Goal: Find specific page/section

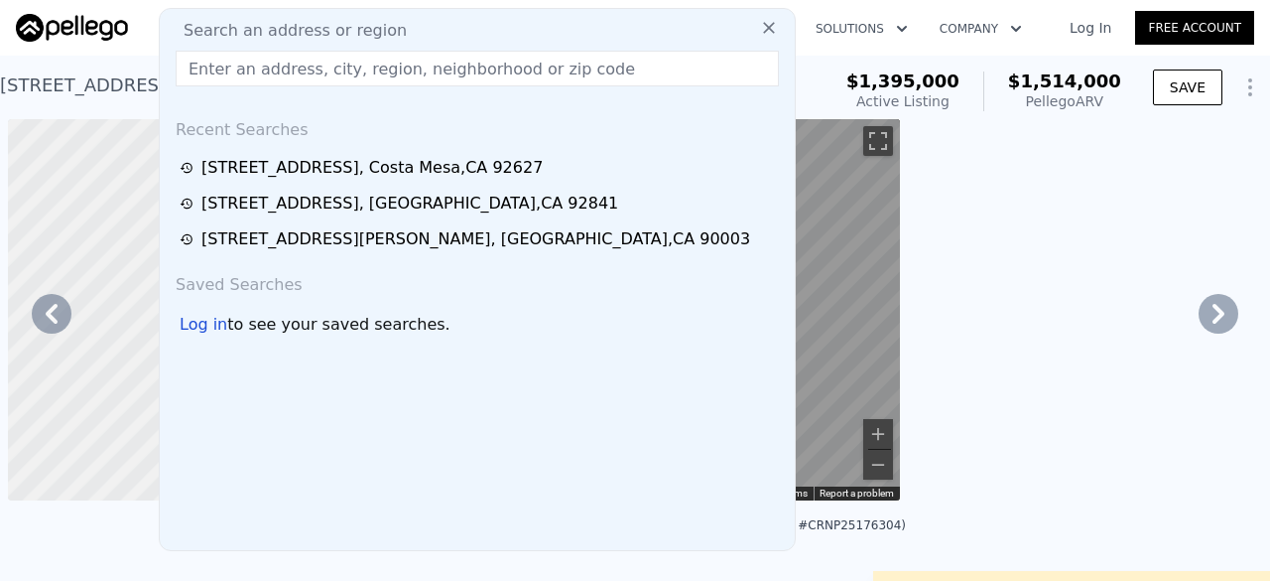
scroll to position [0, 4781]
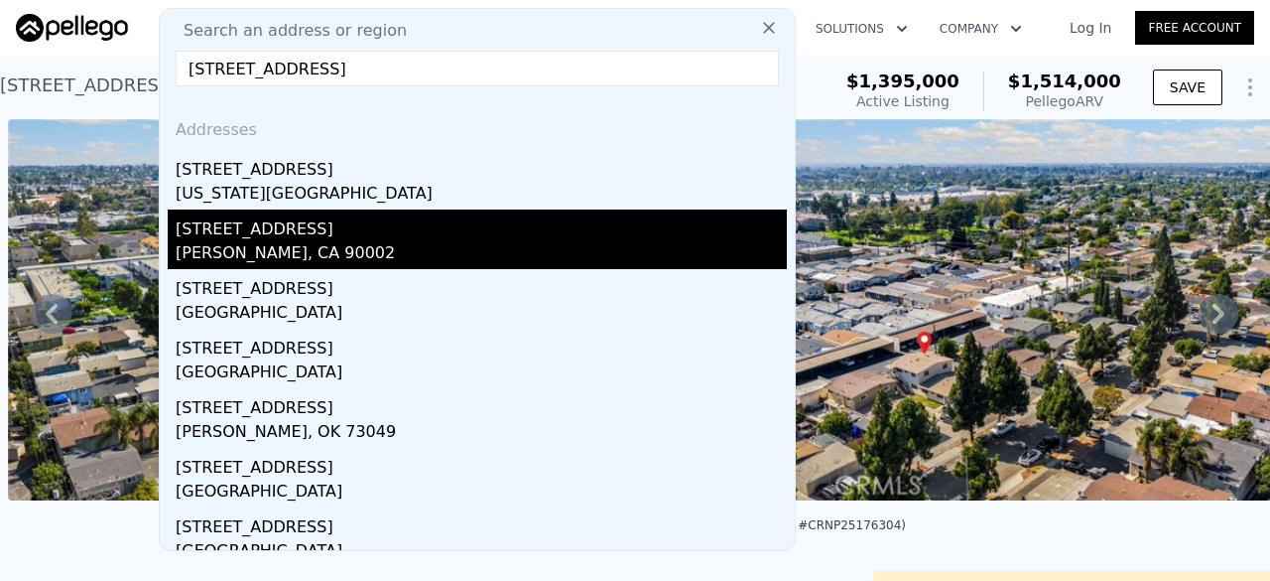
type input "[STREET_ADDRESS]"
click at [321, 251] on div "[PERSON_NAME], CA 90002" at bounding box center [481, 255] width 611 height 28
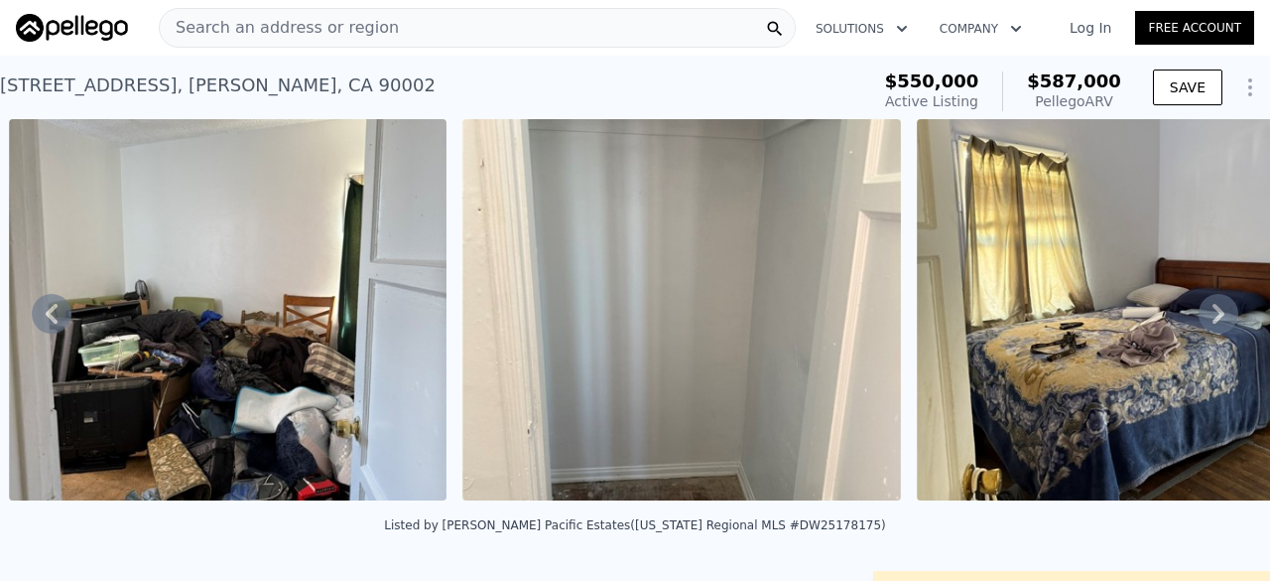
scroll to position [195, 0]
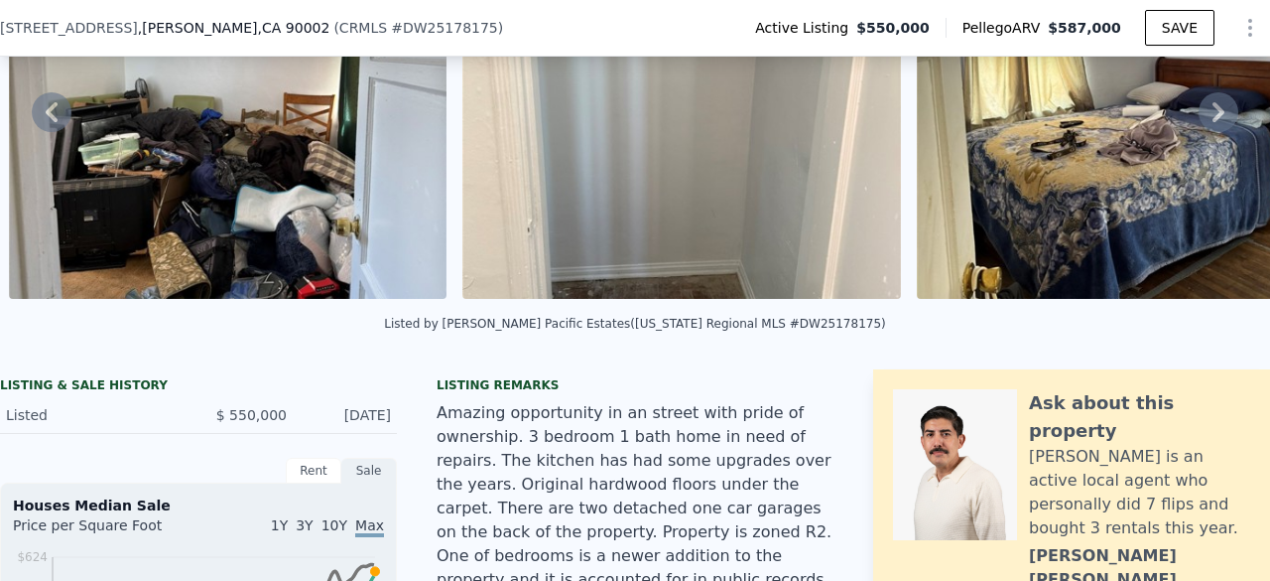
click at [792, 330] on div "Listed by [PERSON_NAME] Pacific Estates ([US_STATE] Regional MLS #DW25178175)" at bounding box center [634, 324] width 501 height 14
copy div "DW25178175"
